Goal: Task Accomplishment & Management: Use online tool/utility

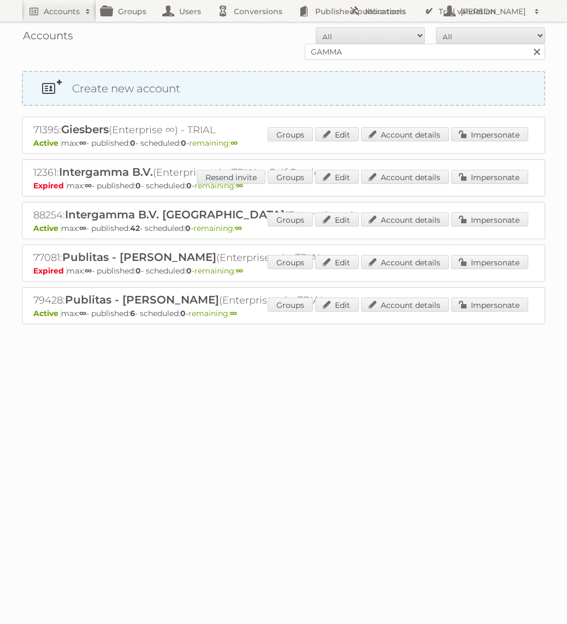
type input "GAMMA"
click at [528, 44] on input "Search" at bounding box center [536, 52] width 16 height 16
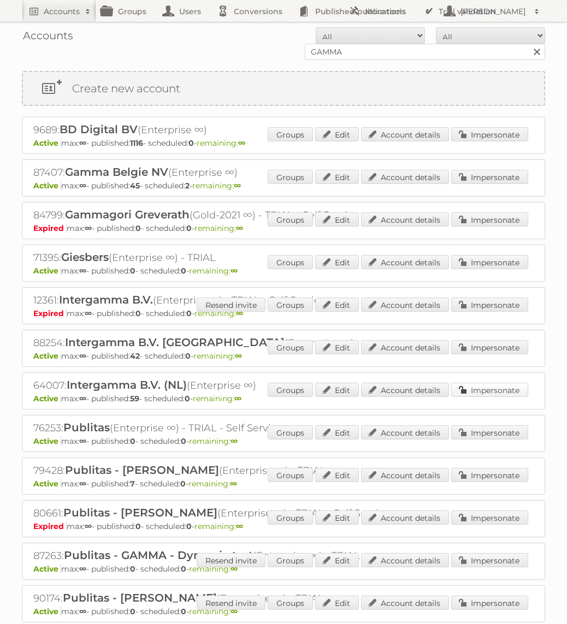
click at [494, 390] on link "Impersonate" at bounding box center [489, 390] width 77 height 14
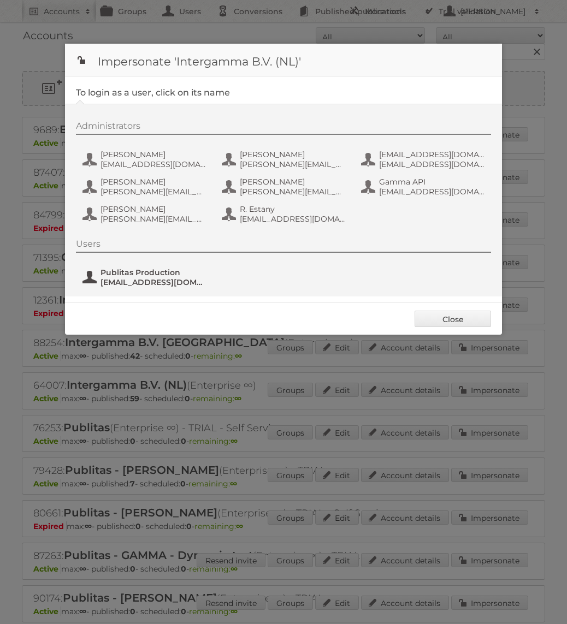
click at [177, 274] on span "Publitas Production" at bounding box center [153, 272] width 106 height 10
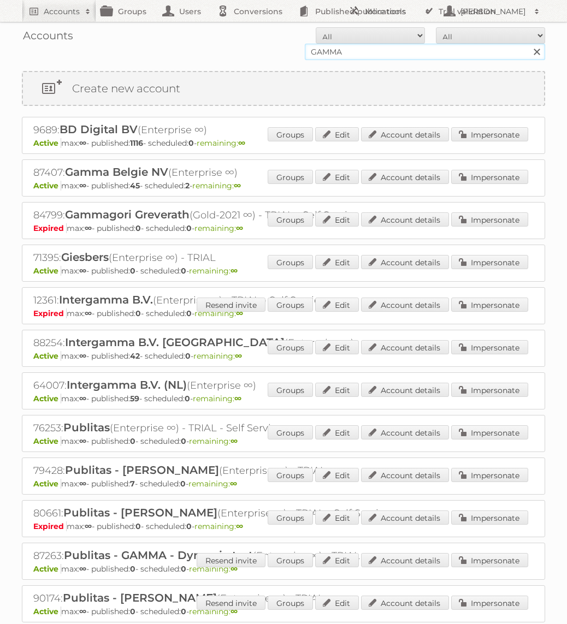
click at [413, 49] on input "GAMMA" at bounding box center [425, 52] width 240 height 16
type input "Bruna"
click at [528, 44] on input "Search" at bounding box center [536, 52] width 16 height 16
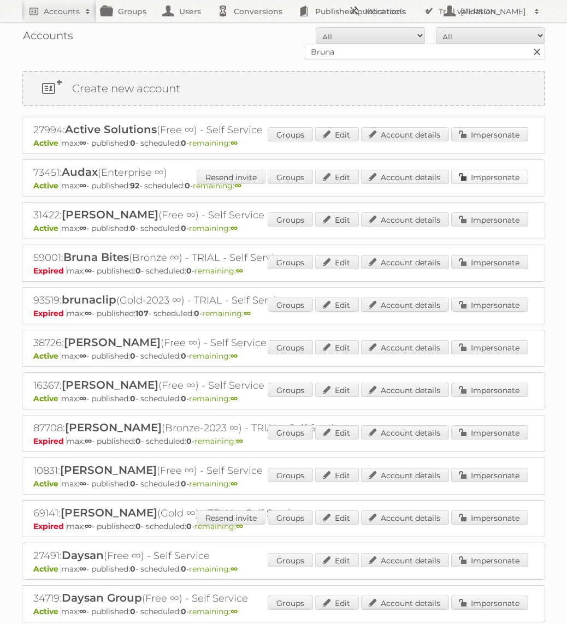
click at [506, 178] on link "Impersonate" at bounding box center [489, 177] width 77 height 14
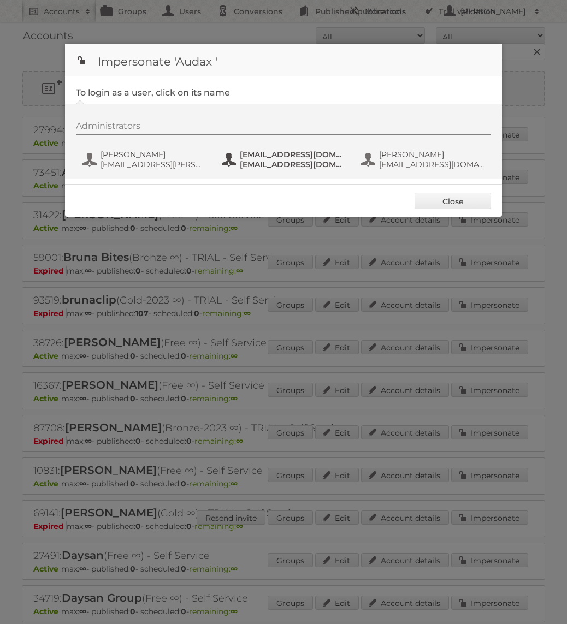
click at [251, 162] on span "fs+audax@publitas.com" at bounding box center [293, 164] width 106 height 10
